Goal: Task Accomplishment & Management: Complete application form

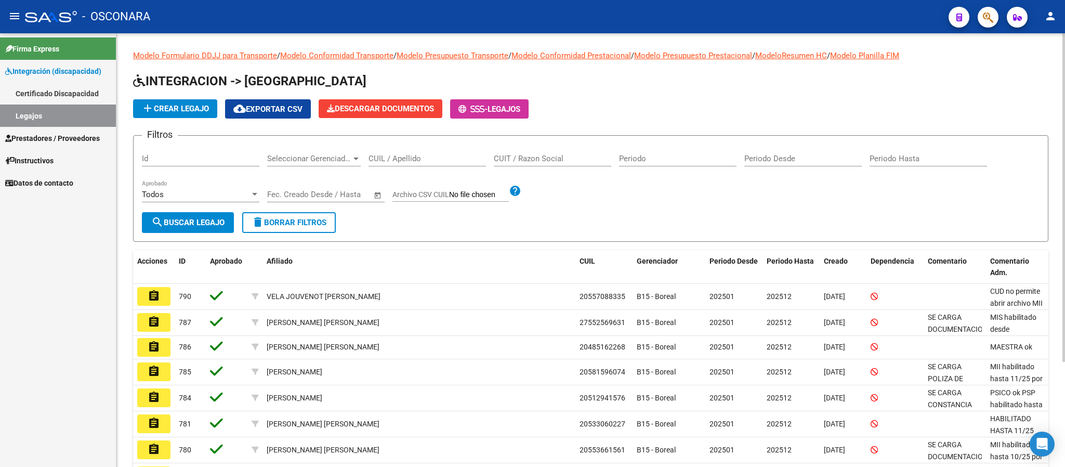
click at [565, 152] on div "CUIT / Razon Social" at bounding box center [552, 155] width 117 height 22
click at [64, 130] on link "Prestadores / Proveedores" at bounding box center [58, 138] width 116 height 22
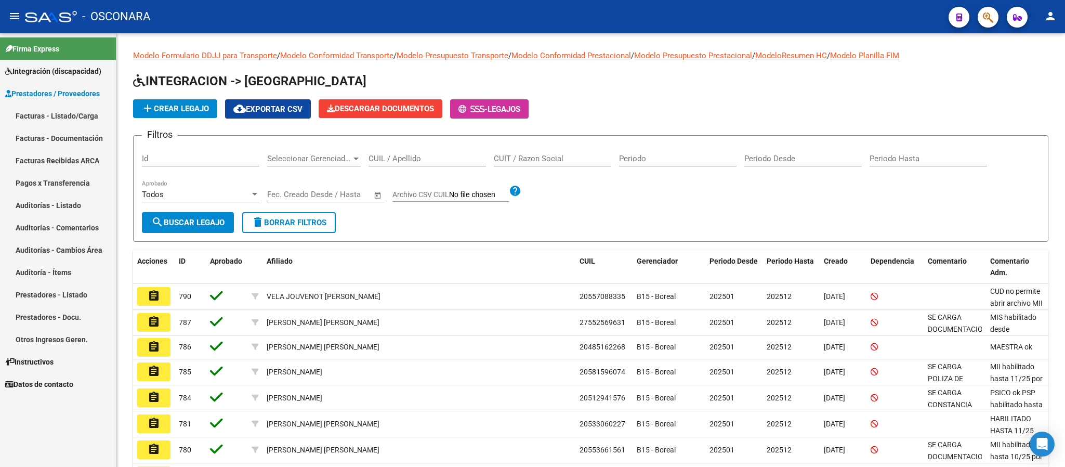
click at [64, 121] on link "Facturas - Listado/Carga" at bounding box center [58, 115] width 116 height 22
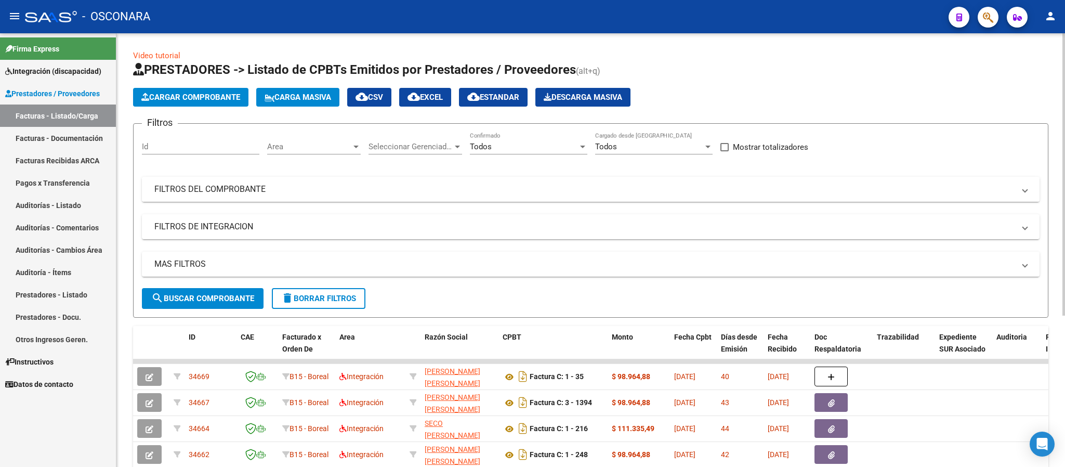
click at [517, 192] on mat-panel-title "FILTROS DEL COMPROBANTE" at bounding box center [584, 188] width 860 height 11
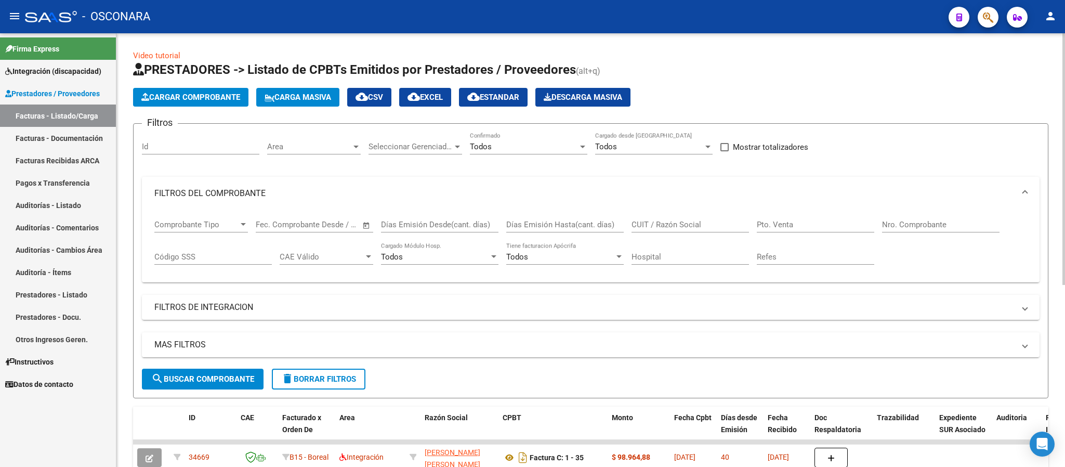
click at [713, 220] on div "CUIT / Razón Social" at bounding box center [690, 221] width 117 height 22
paste input "27394983476"
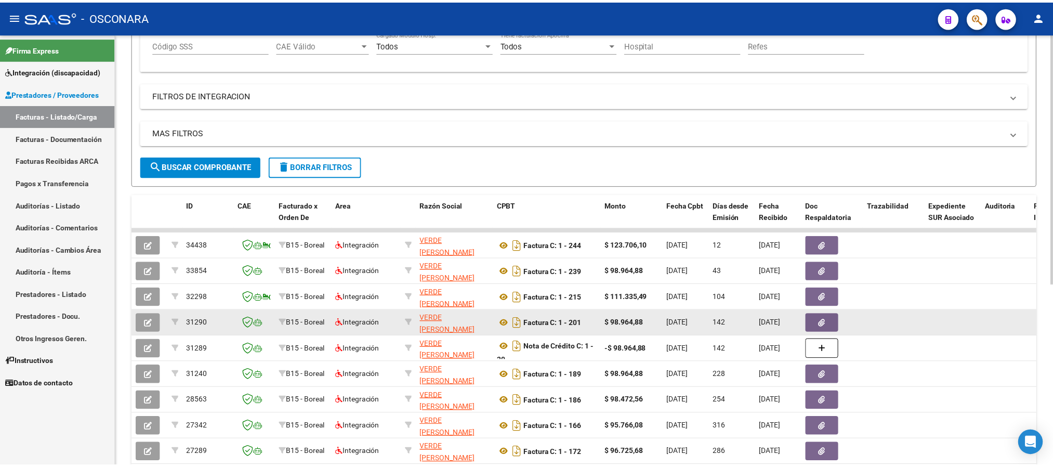
scroll to position [312, 0]
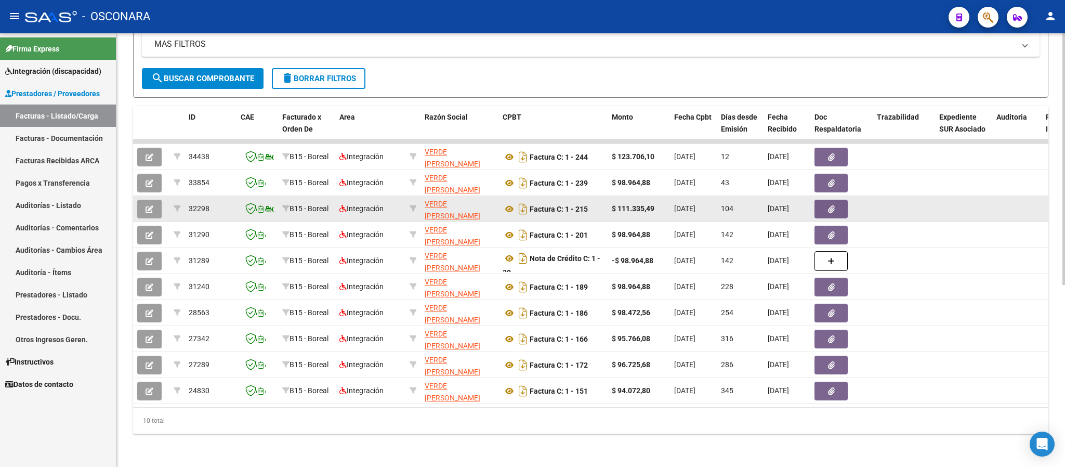
type input "27394983476"
click at [148, 205] on icon "button" at bounding box center [150, 209] width 8 height 8
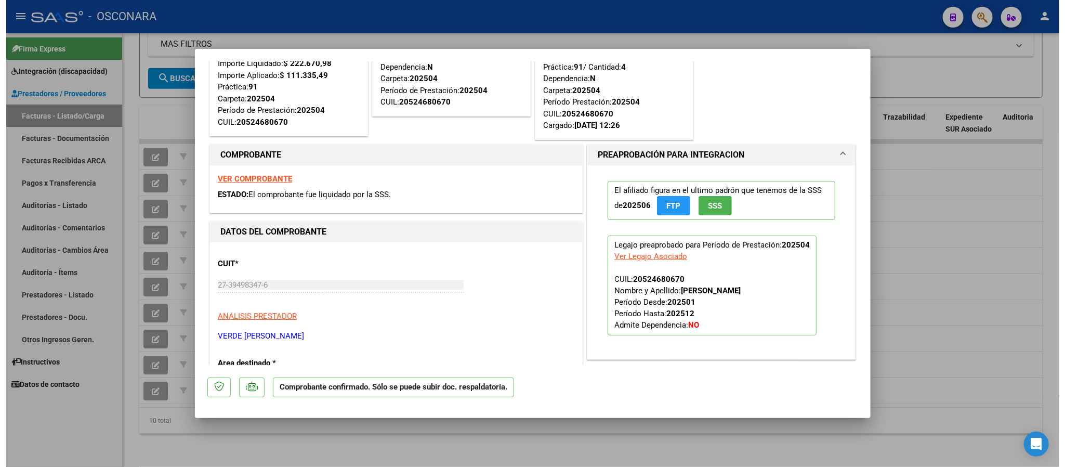
scroll to position [0, 0]
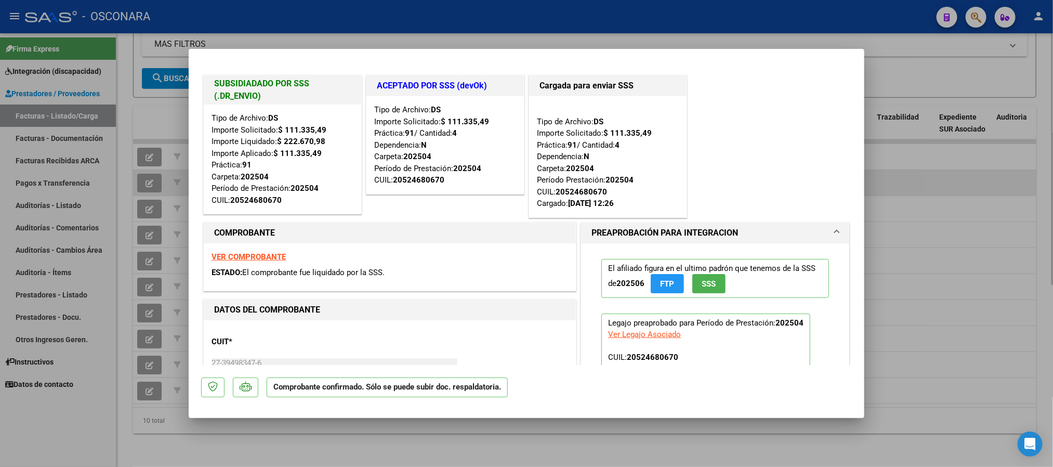
click at [917, 166] on div at bounding box center [526, 233] width 1053 height 467
type input "$ 0,00"
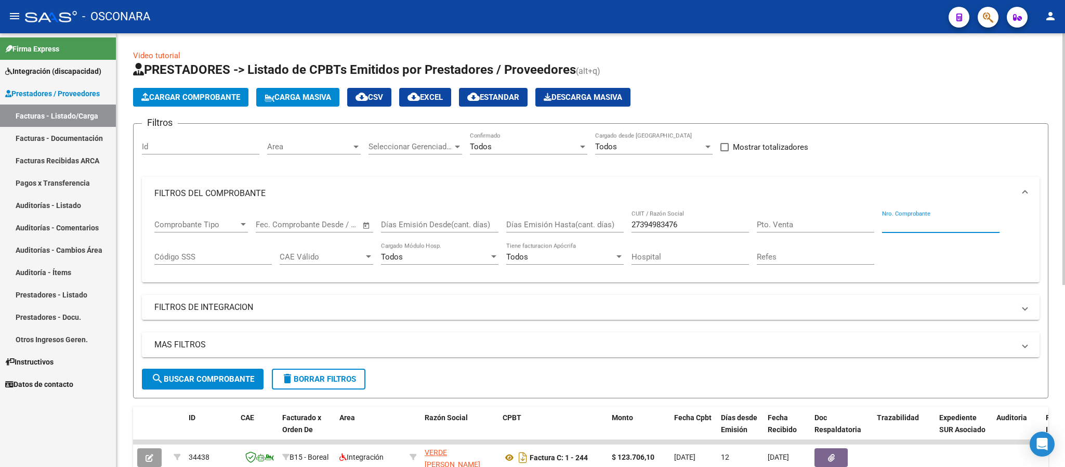
click at [913, 228] on input "Nro. Comprobante" at bounding box center [940, 224] width 117 height 9
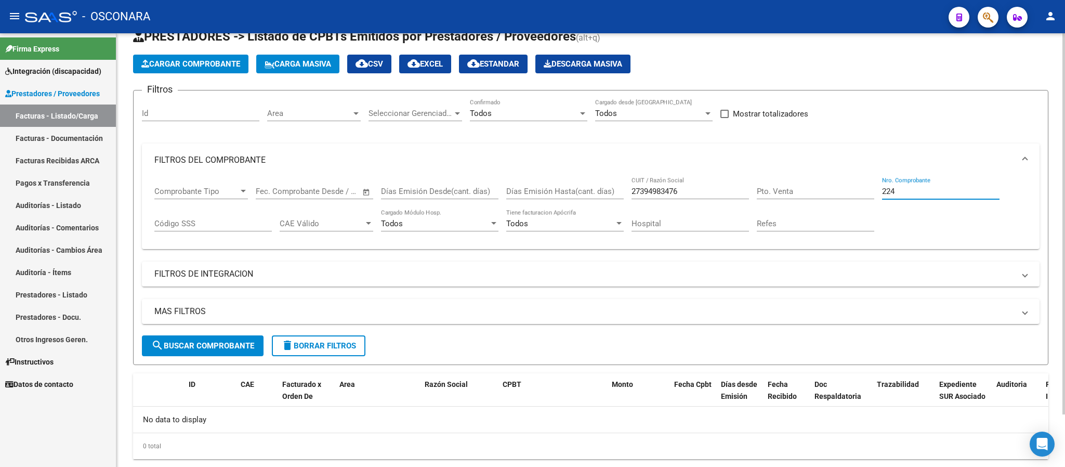
scroll to position [59, 0]
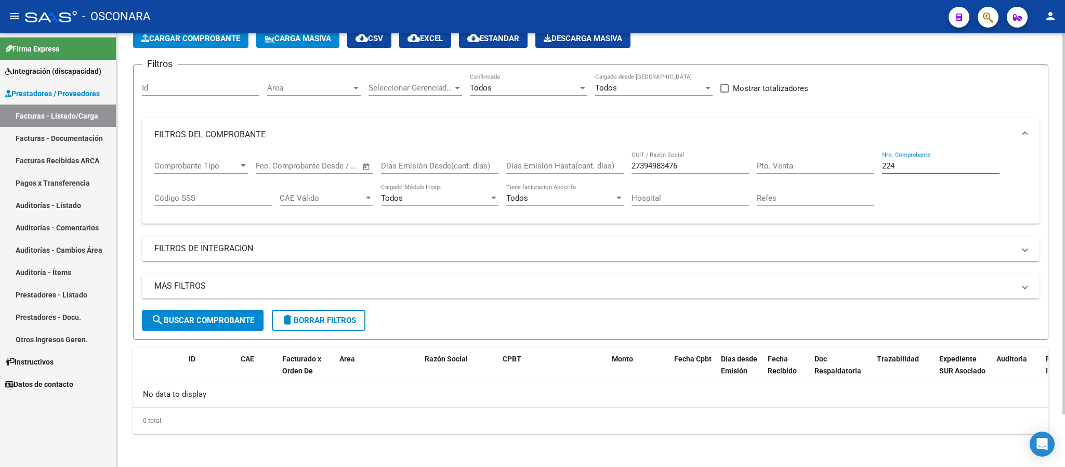
click at [911, 164] on input "224" at bounding box center [940, 165] width 117 height 9
type input "2"
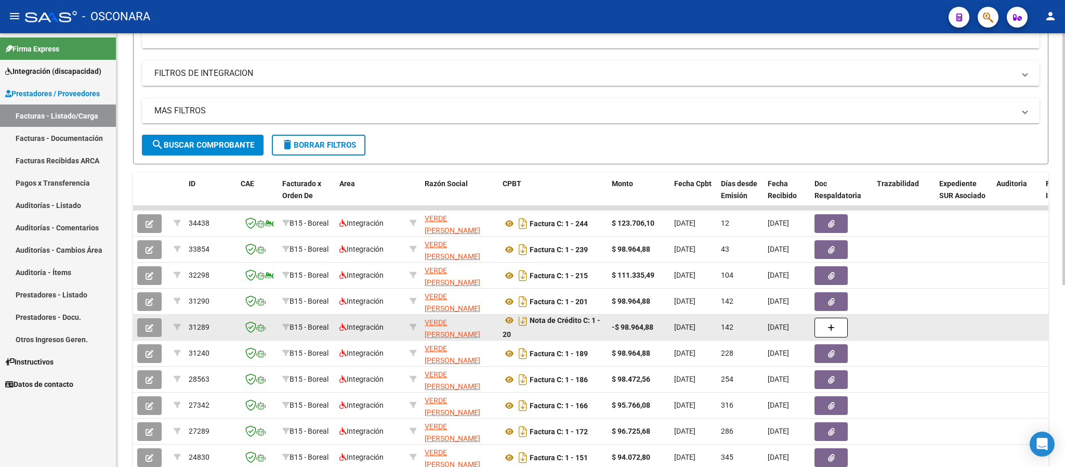
scroll to position [7, 0]
